Goal: Task Accomplishment & Management: Manage account settings

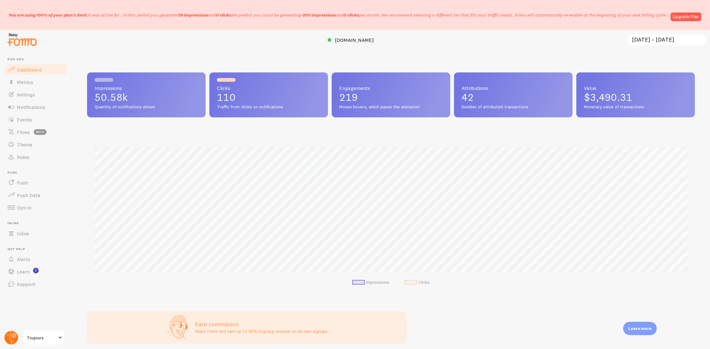
click at [10, 340] on icon at bounding box center [11, 338] width 5 height 14
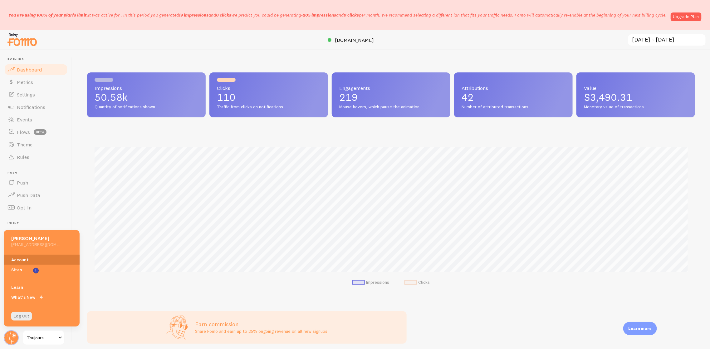
click at [37, 260] on link "Account" at bounding box center [42, 260] width 76 height 10
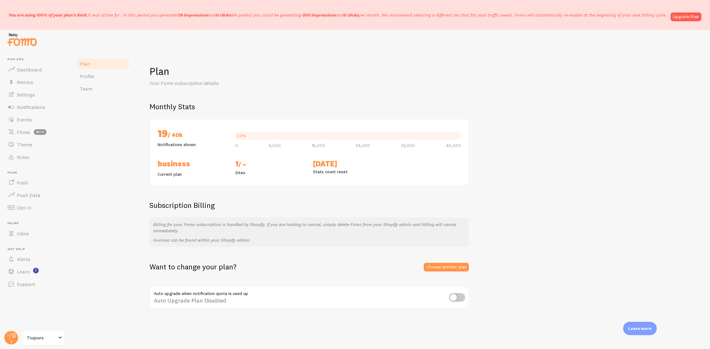
drag, startPoint x: 184, startPoint y: 135, endPoint x: 173, endPoint y: 135, distance: 10.6
click at [173, 135] on h2 "19 / 40k" at bounding box center [193, 134] width 70 height 14
click at [190, 147] on p "Notifications shown" at bounding box center [193, 144] width 70 height 6
drag, startPoint x: 183, startPoint y: 136, endPoint x: 157, endPoint y: 133, distance: 26.7
click at [157, 133] on div "19 / 40k Notifications shown" at bounding box center [193, 137] width 78 height 21
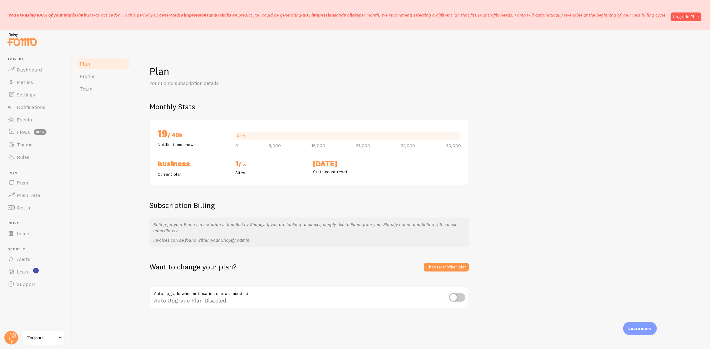
click at [177, 136] on span "/ 40k" at bounding box center [175, 134] width 15 height 7
click at [7, 341] on circle at bounding box center [11, 338] width 14 height 14
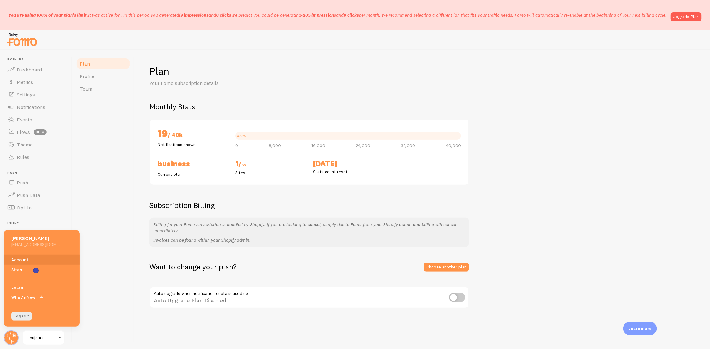
click at [35, 336] on span "Toujours" at bounding box center [42, 337] width 30 height 7
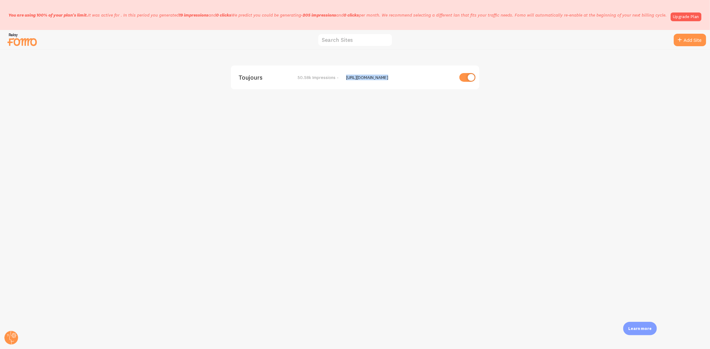
drag, startPoint x: 382, startPoint y: 77, endPoint x: 347, endPoint y: 76, distance: 34.9
click at [347, 76] on div "https://toujour.ca" at bounding box center [400, 78] width 108 height 6
copy div "https://toujour.ca"
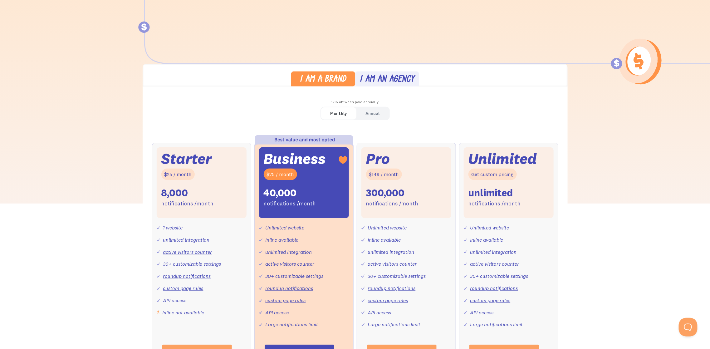
scroll to position [121, 0]
